Goal: Transaction & Acquisition: Purchase product/service

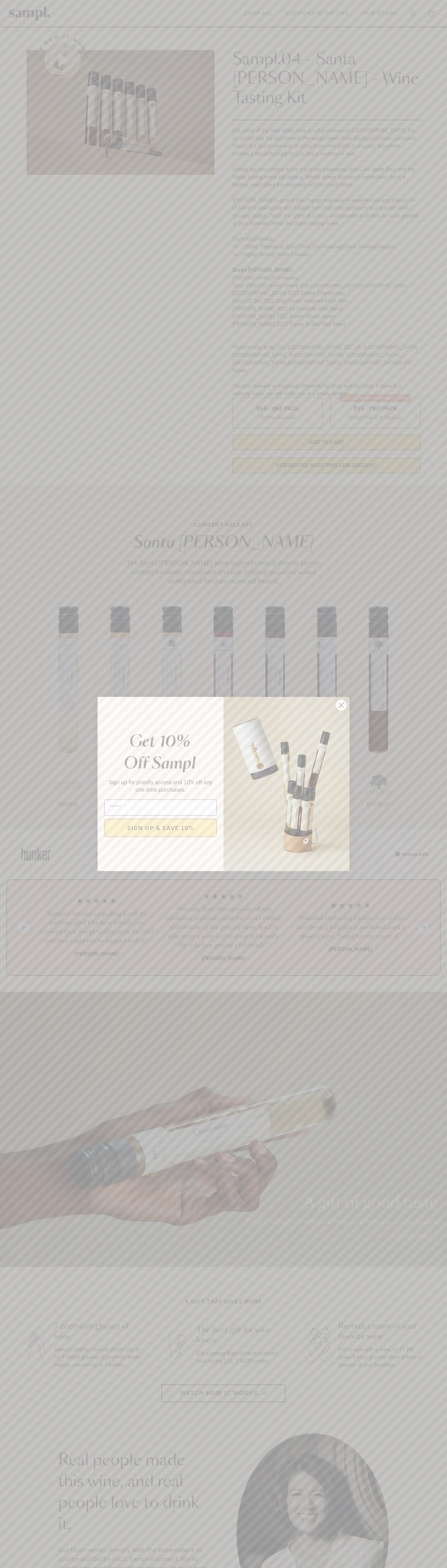
click at [341, 705] on icon "Close dialog" at bounding box center [340, 704] width 4 height 4
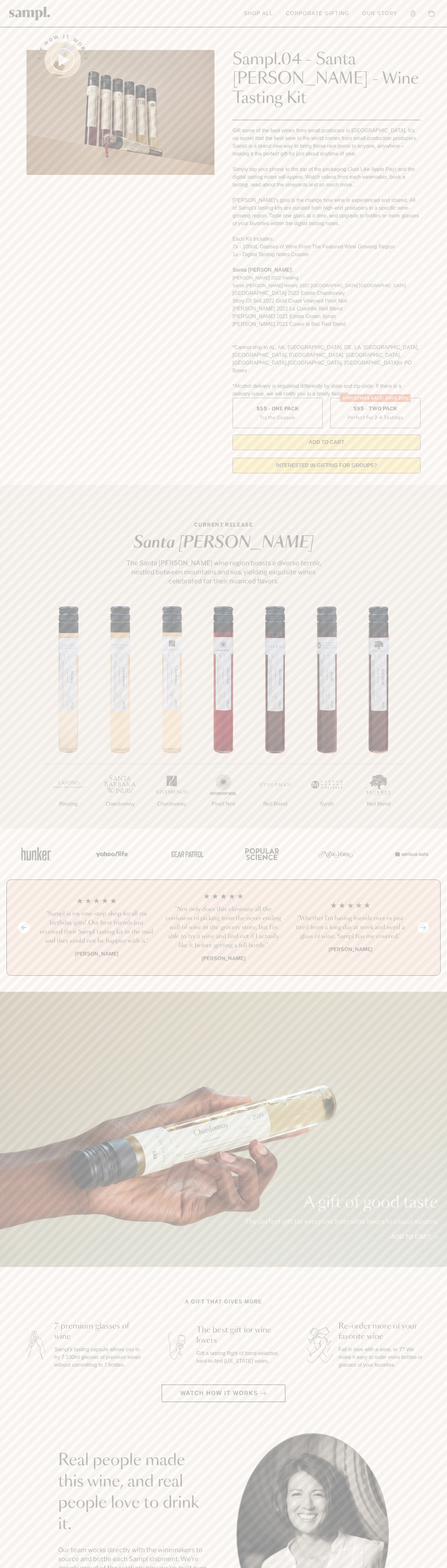
click at [49, 32] on div "See how it works" at bounding box center [121, 252] width 188 height 453
click at [325, 1568] on html "Skip to main content Toggle navigation menu Shop All Corporate Gifting Our Stor…" at bounding box center [223, 1304] width 447 height 2609
click at [23, 90] on div "See how it works Sampl.04 - Santa Barbara - Wine Tasting Kit Gift some of the b…" at bounding box center [223, 252] width 405 height 453
click at [375, 397] on label "Christmas SALE! Save 20% $95 - Two Pack Perfect For 2-4 Tastings" at bounding box center [375, 413] width 90 height 30
